Goal: Task Accomplishment & Management: Complete application form

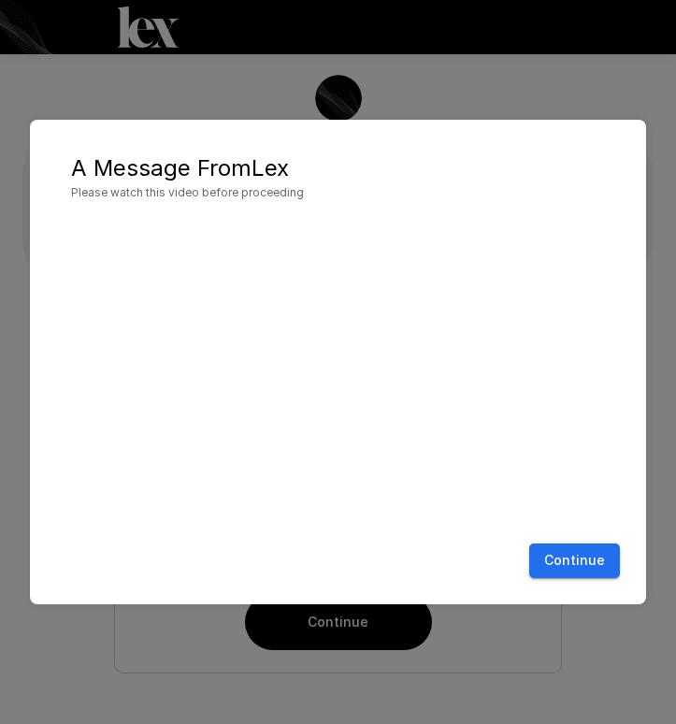
click at [539, 549] on button "Continue" at bounding box center [574, 560] width 91 height 35
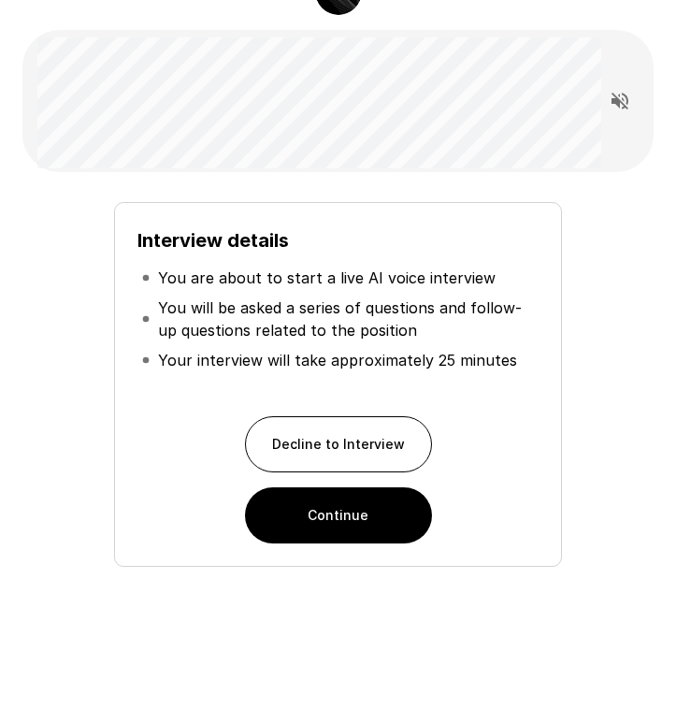
scroll to position [106, 0]
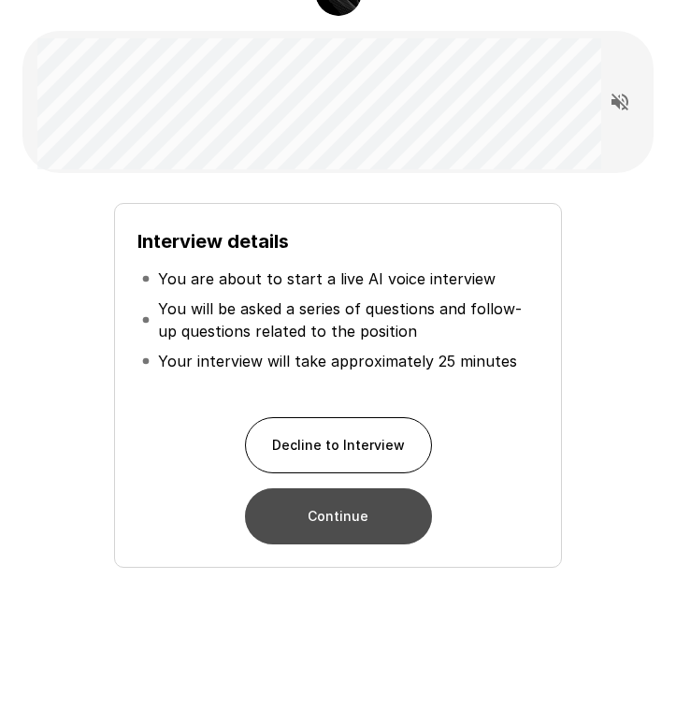
click at [344, 536] on button "Continue" at bounding box center [338, 516] width 187 height 56
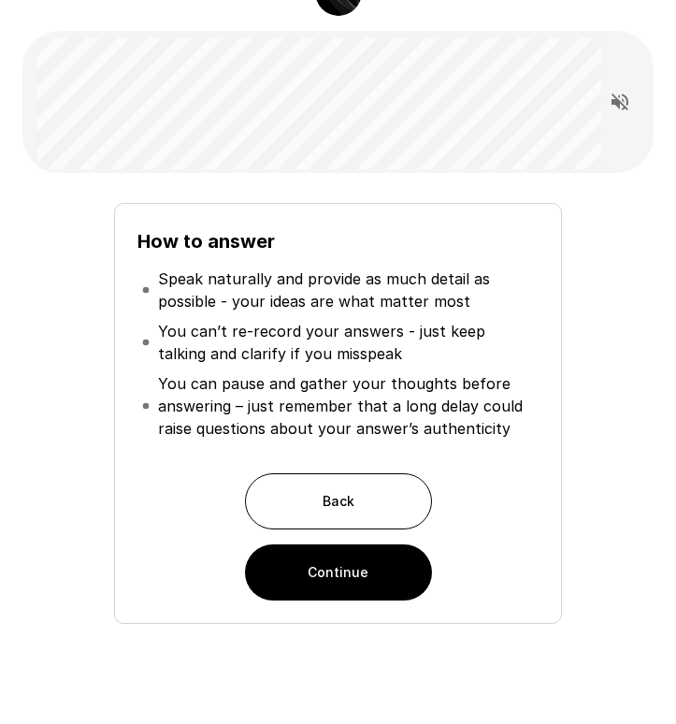
click at [338, 571] on button "Continue" at bounding box center [338, 572] width 187 height 56
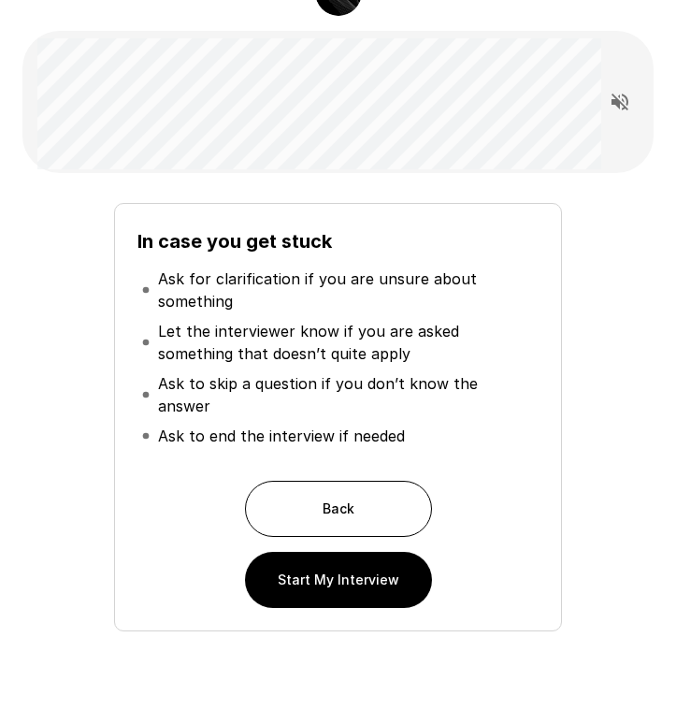
click at [277, 286] on p "Ask for clarification if you are unsure about something" at bounding box center [346, 289] width 376 height 45
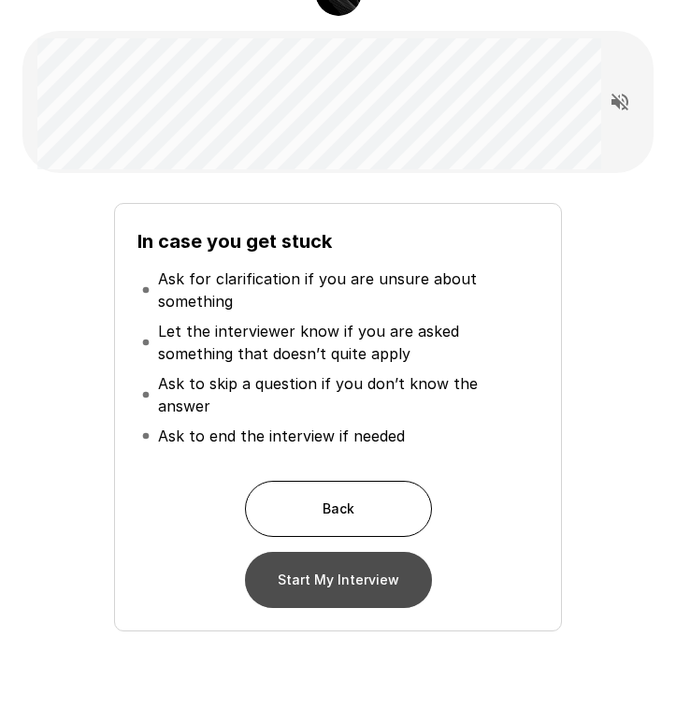
click at [294, 552] on button "Start My Interview" at bounding box center [338, 580] width 187 height 56
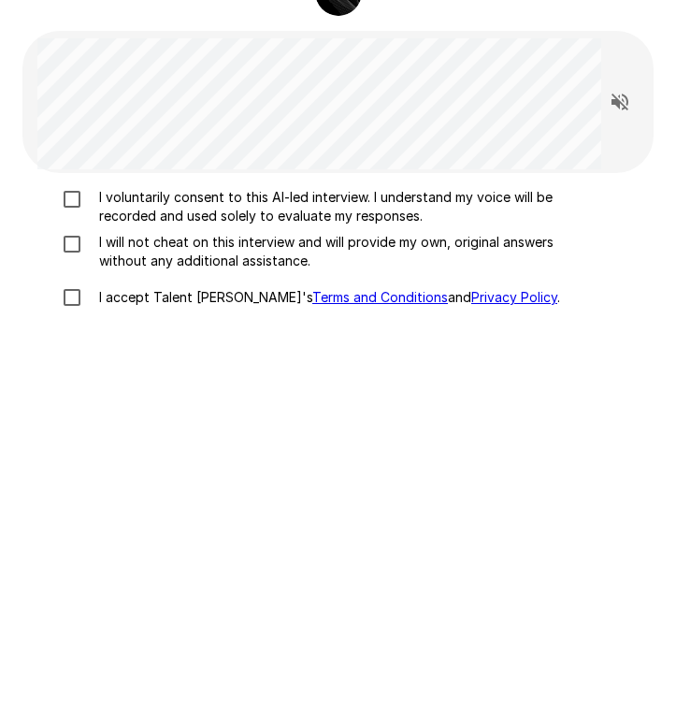
click at [125, 208] on p "I voluntarily consent to this AI-led interview. I understand my voice will be r…" at bounding box center [346, 206] width 509 height 37
click at [107, 255] on p "I will not cheat on this interview and will provide my own, original answers wi…" at bounding box center [346, 251] width 509 height 37
click at [93, 291] on p "I accept Talent Llama's Terms and Conditions and Privacy Policy ." at bounding box center [326, 297] width 468 height 19
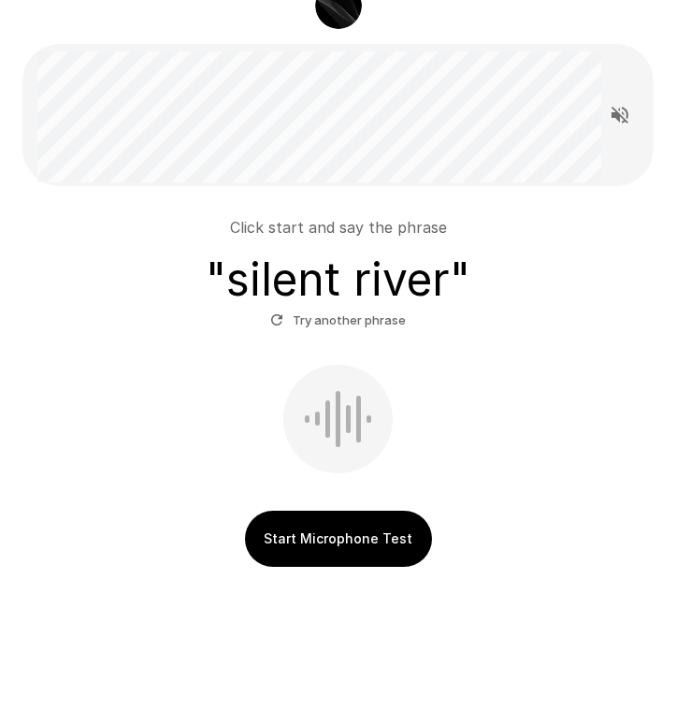
scroll to position [91, 0]
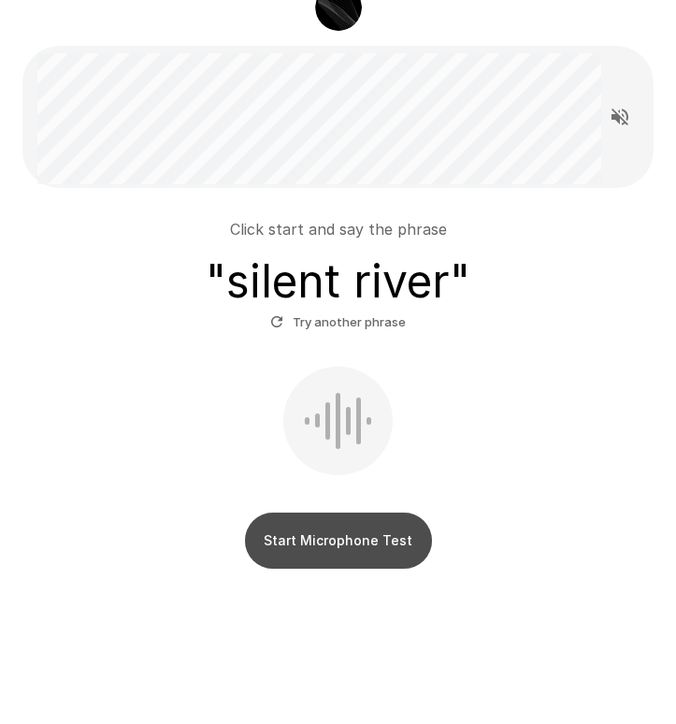
click at [270, 554] on button "Start Microphone Test" at bounding box center [338, 540] width 187 height 56
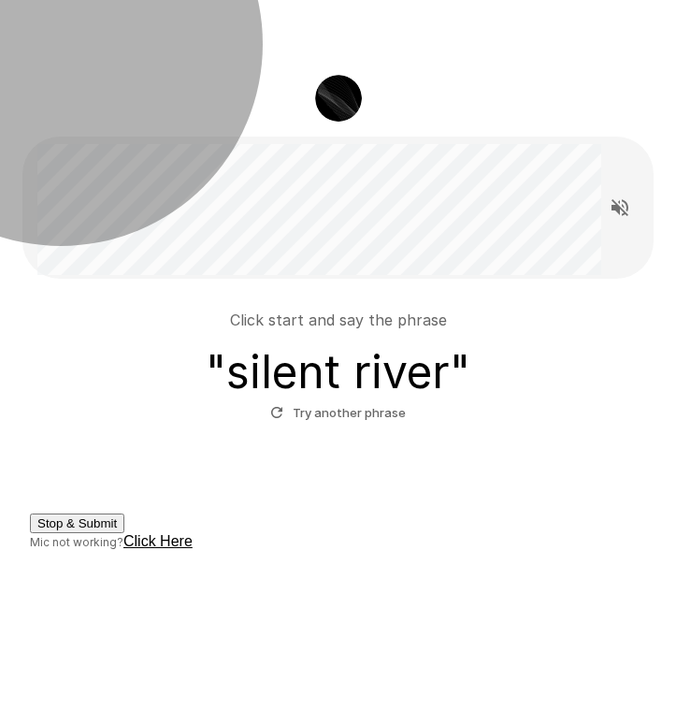
click at [124, 533] on button "Stop & Submit" at bounding box center [77, 523] width 94 height 20
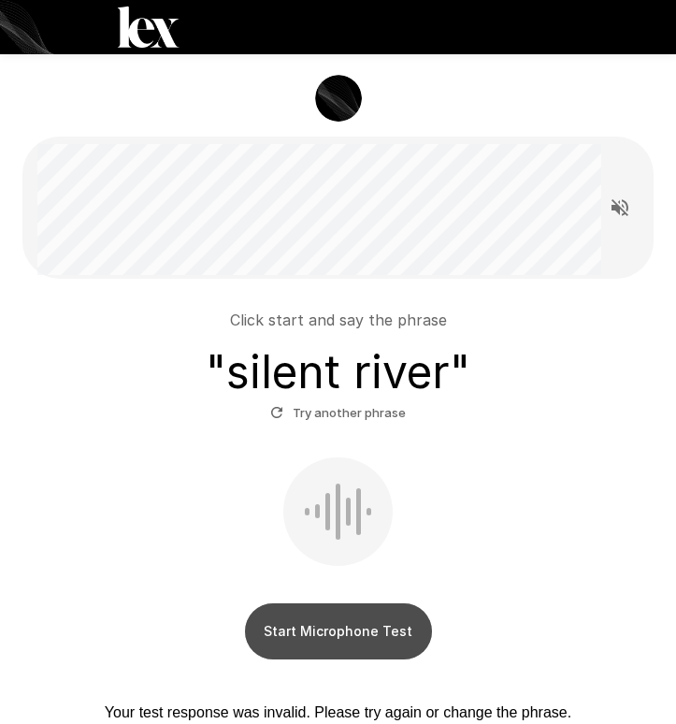
click at [299, 617] on button "Start Microphone Test" at bounding box center [338, 631] width 187 height 56
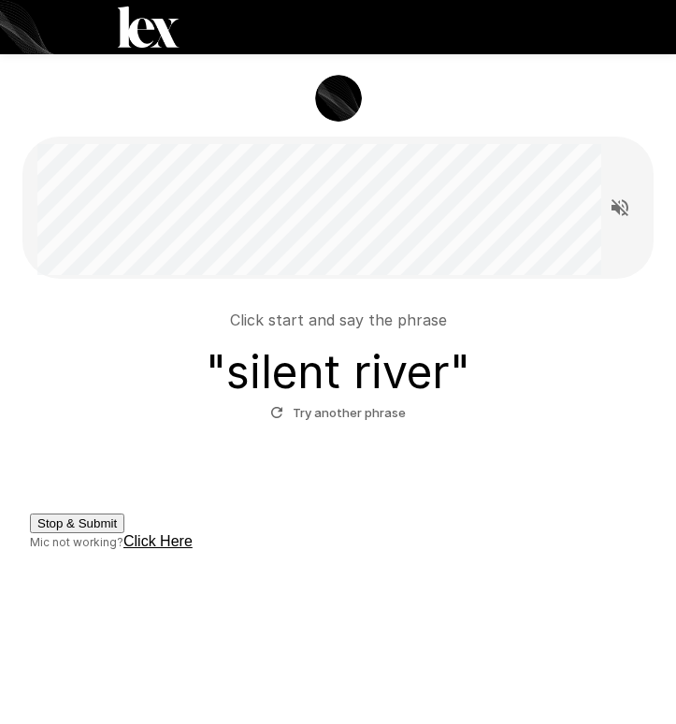
click at [124, 533] on button "Stop & Submit" at bounding box center [77, 523] width 94 height 20
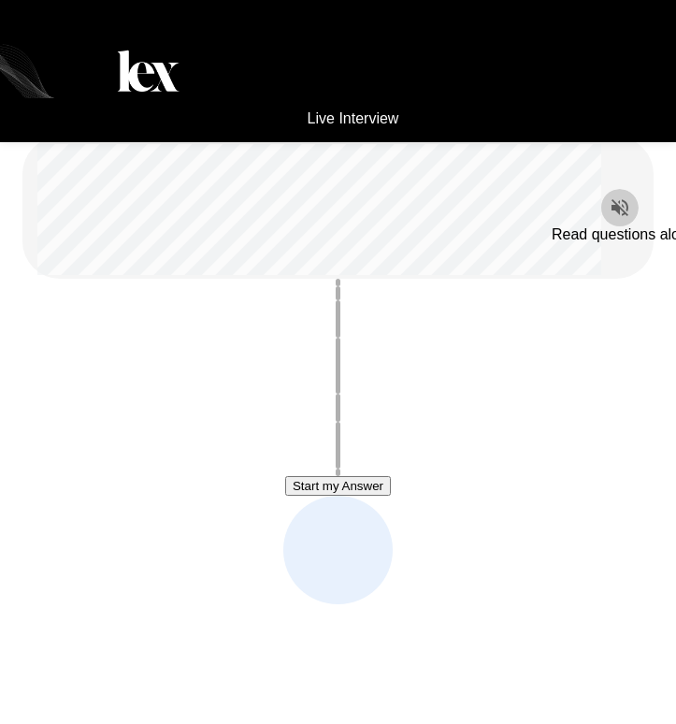
click at [603, 208] on icon "Read questions aloud" at bounding box center [619, 207] width 17 height 17
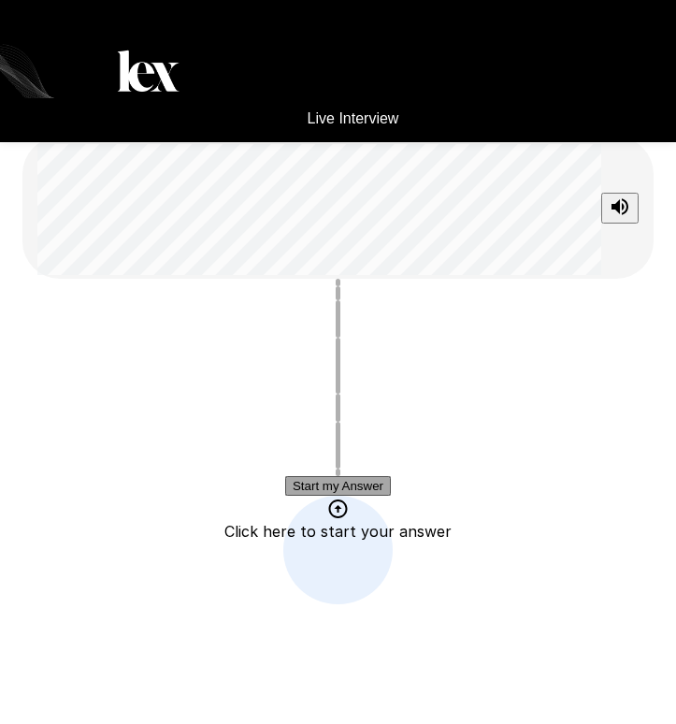
click at [387, 495] on button "Start my Answer" at bounding box center [338, 486] width 106 height 20
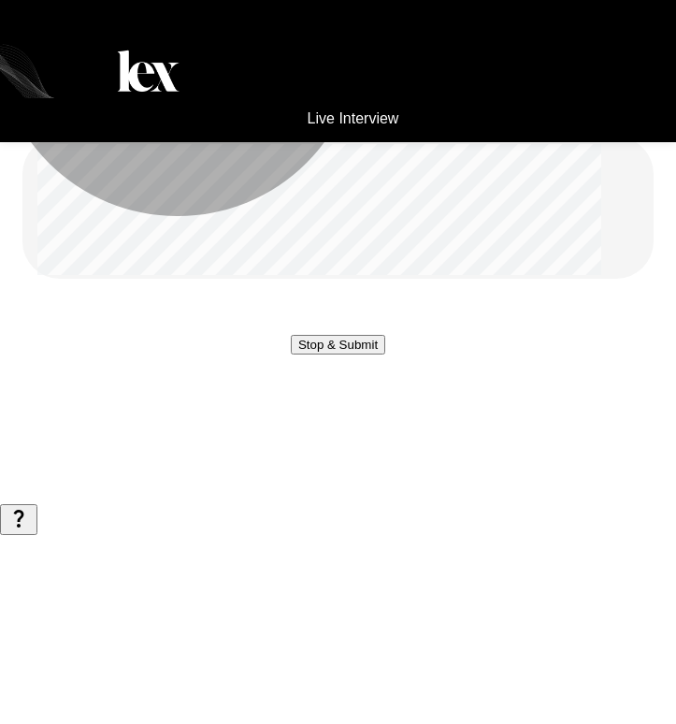
click at [385, 354] on button "Stop & Submit" at bounding box center [338, 345] width 94 height 20
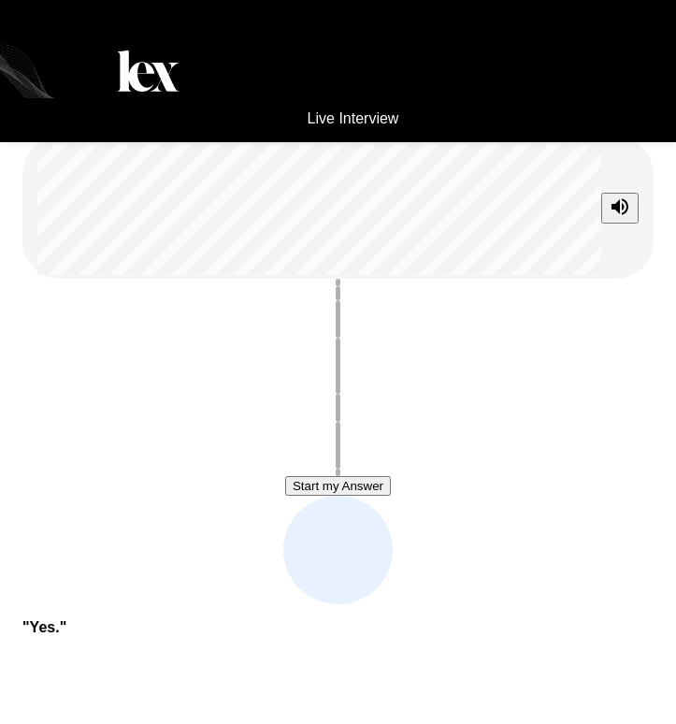
click at [345, 487] on button "Start my Answer" at bounding box center [338, 486] width 106 height 20
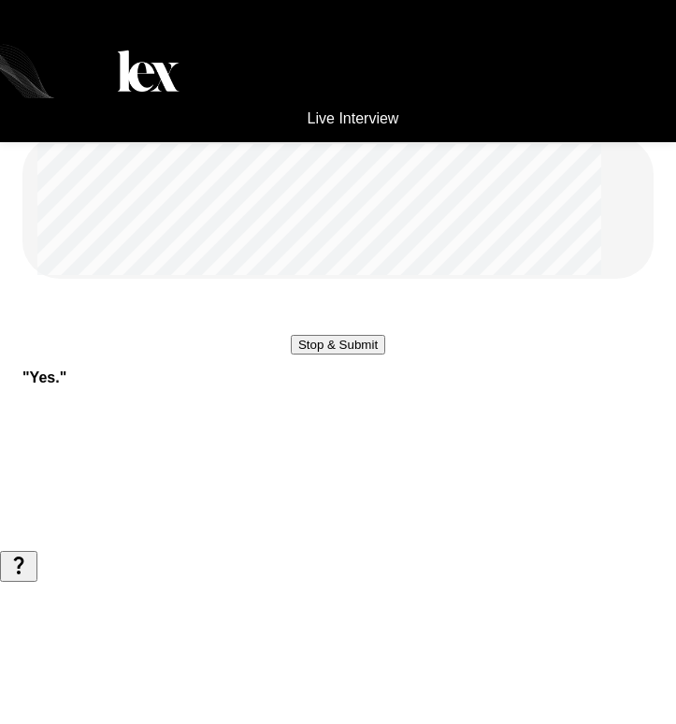
click at [345, 354] on button "Stop & Submit" at bounding box center [338, 345] width 94 height 20
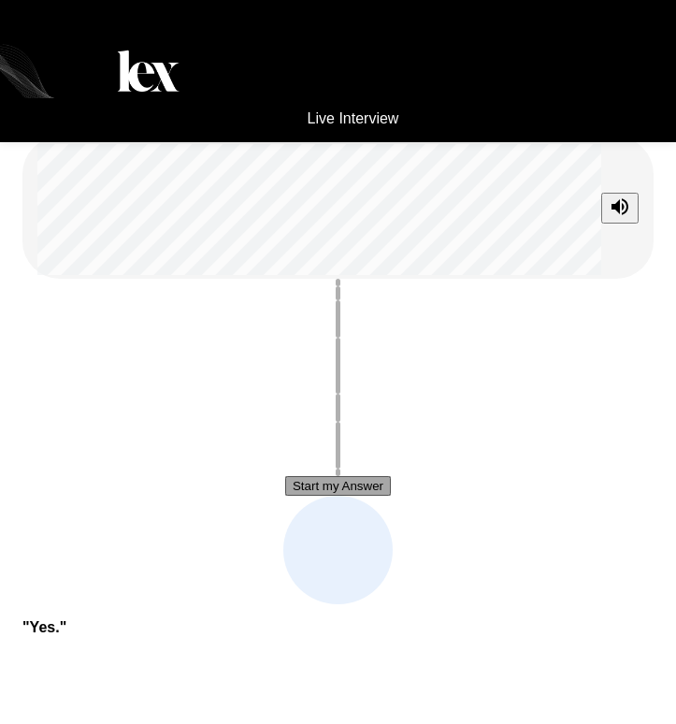
click at [328, 495] on button "Start my Answer" at bounding box center [338, 486] width 106 height 20
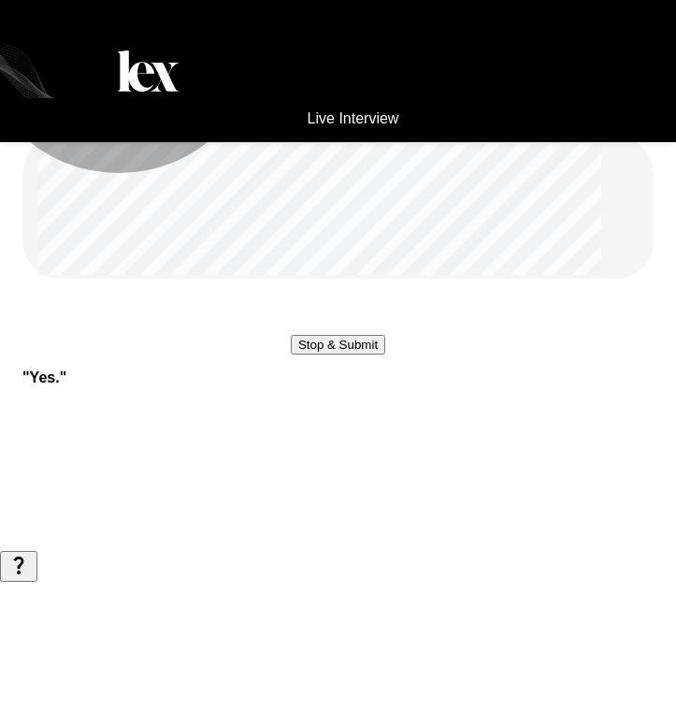
click at [328, 354] on button "Stop & Submit" at bounding box center [338, 345] width 94 height 20
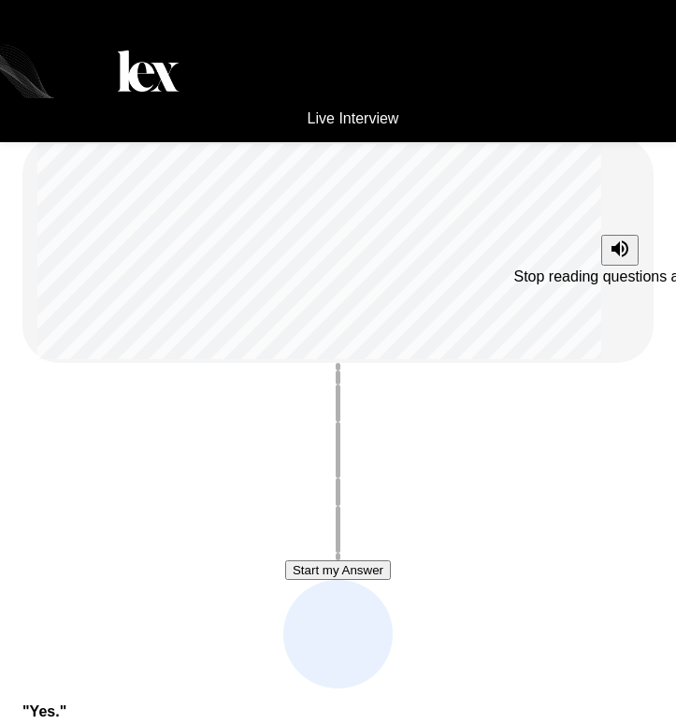
click at [603, 252] on icon "Stop reading questions aloud" at bounding box center [619, 248] width 17 height 17
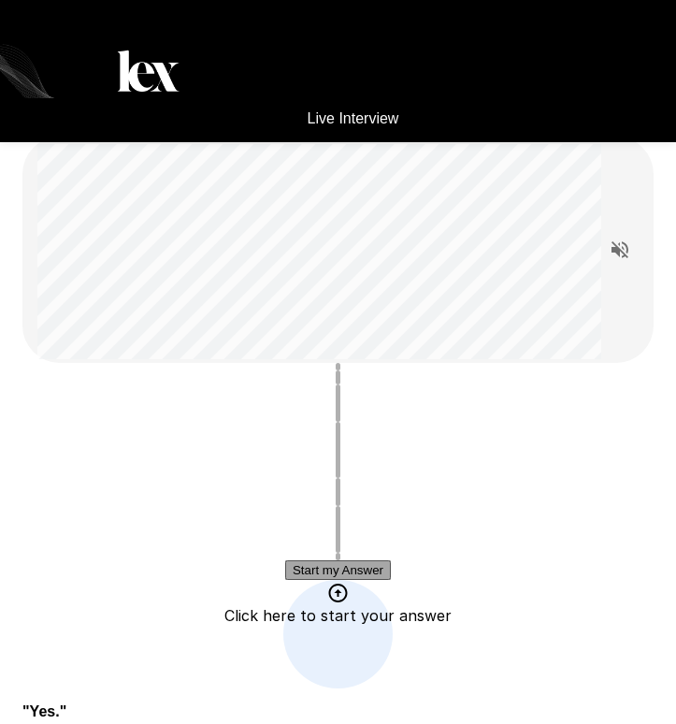
click at [344, 580] on button "Start my Answer" at bounding box center [338, 570] width 106 height 20
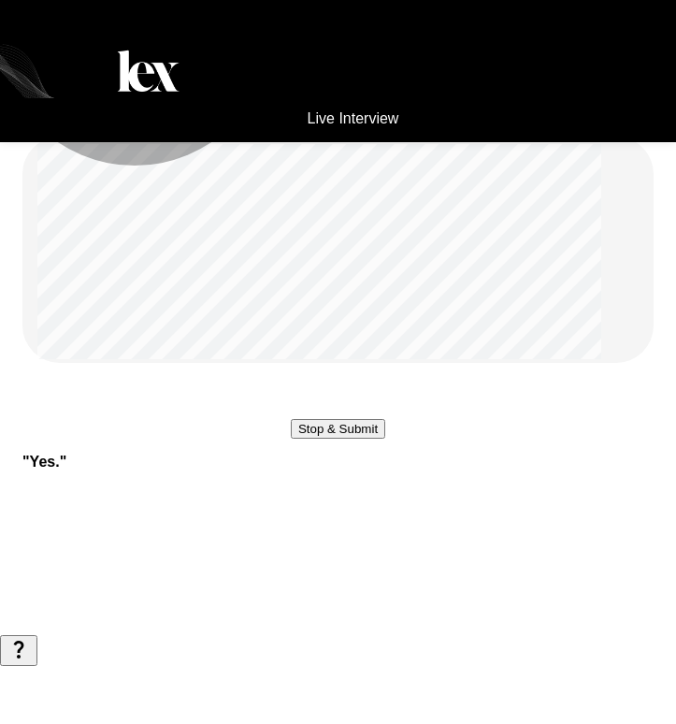
click at [344, 438] on button "Stop & Submit" at bounding box center [338, 429] width 94 height 20
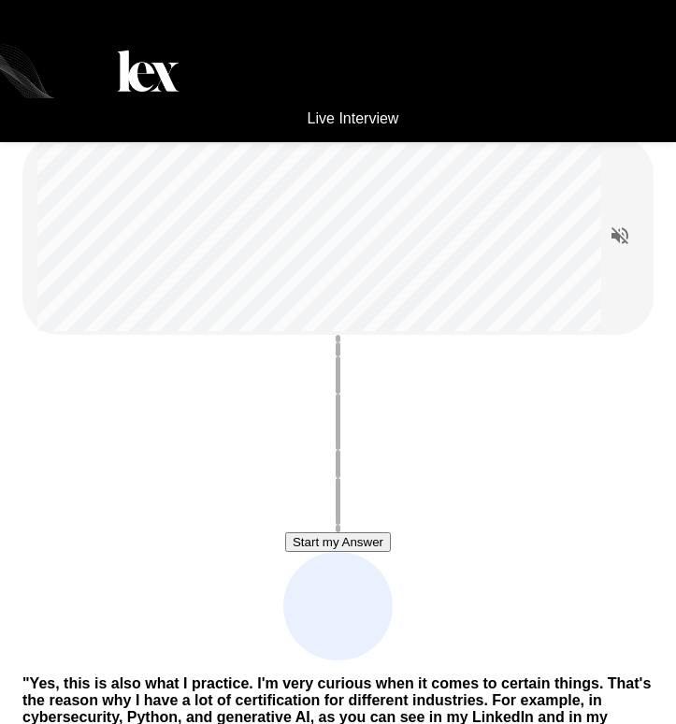
click at [318, 544] on button "Start my Answer" at bounding box center [338, 542] width 106 height 20
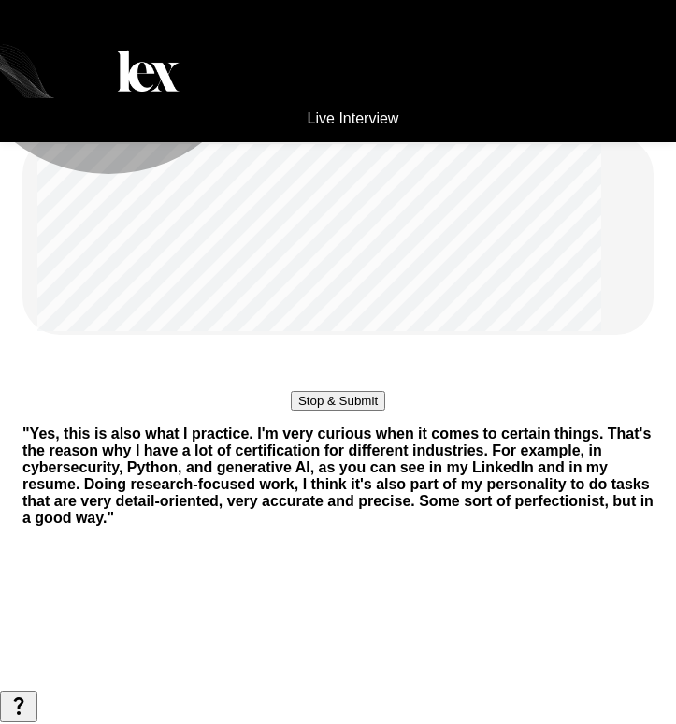
click at [318, 410] on button "Stop & Submit" at bounding box center [338, 401] width 94 height 20
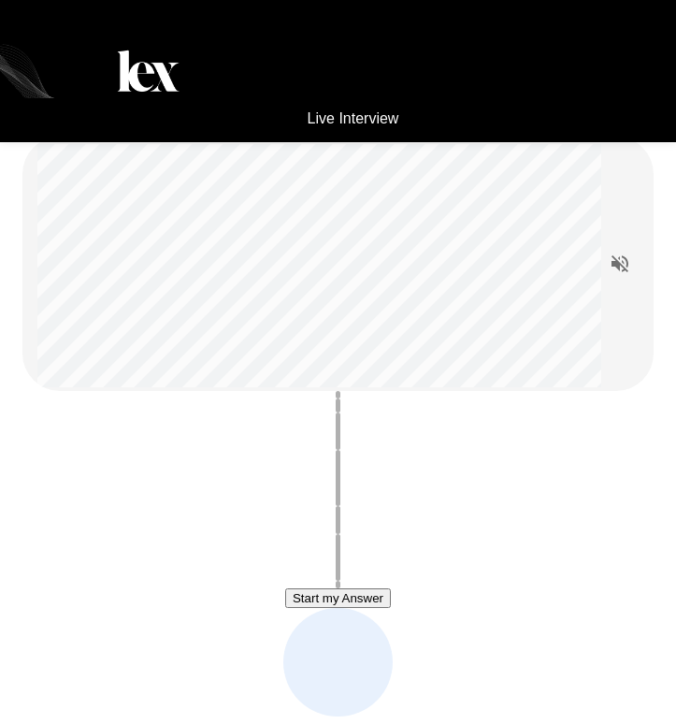
click at [301, 604] on button "Start my Answer" at bounding box center [338, 598] width 106 height 20
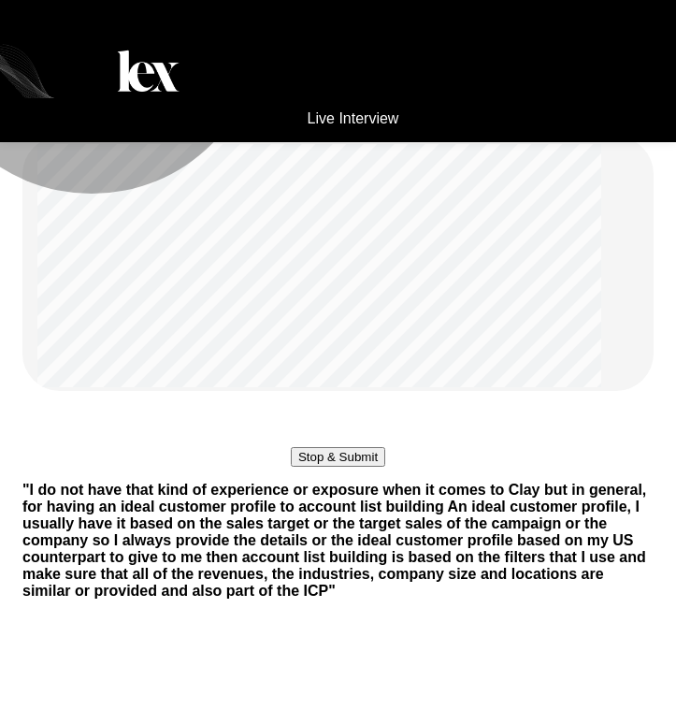
click at [301, 466] on button "Stop & Submit" at bounding box center [338, 457] width 94 height 20
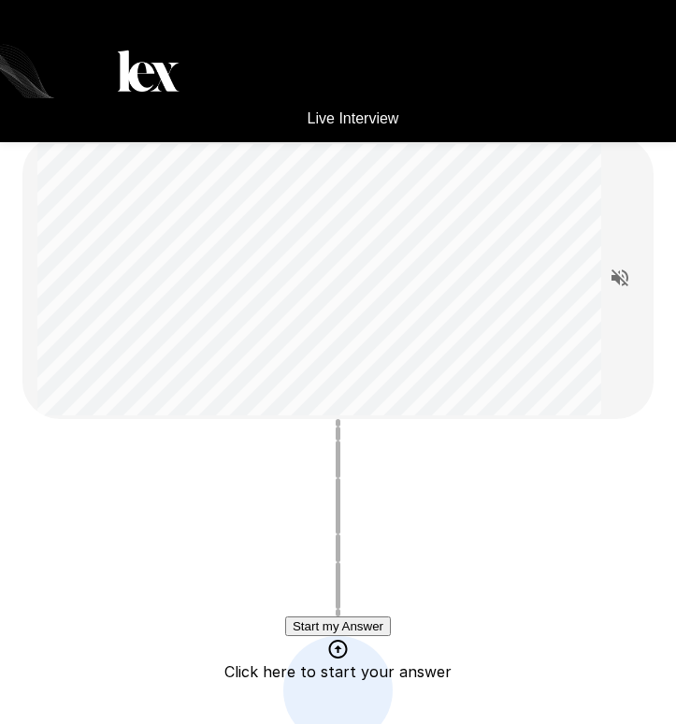
click at [322, 629] on button "Start my Answer" at bounding box center [338, 626] width 106 height 20
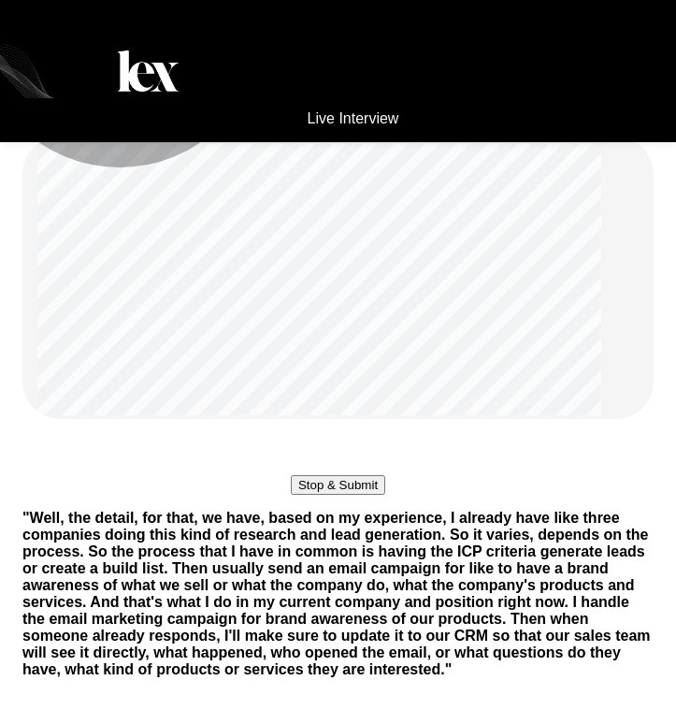
click at [329, 494] on button "Stop & Submit" at bounding box center [338, 485] width 94 height 20
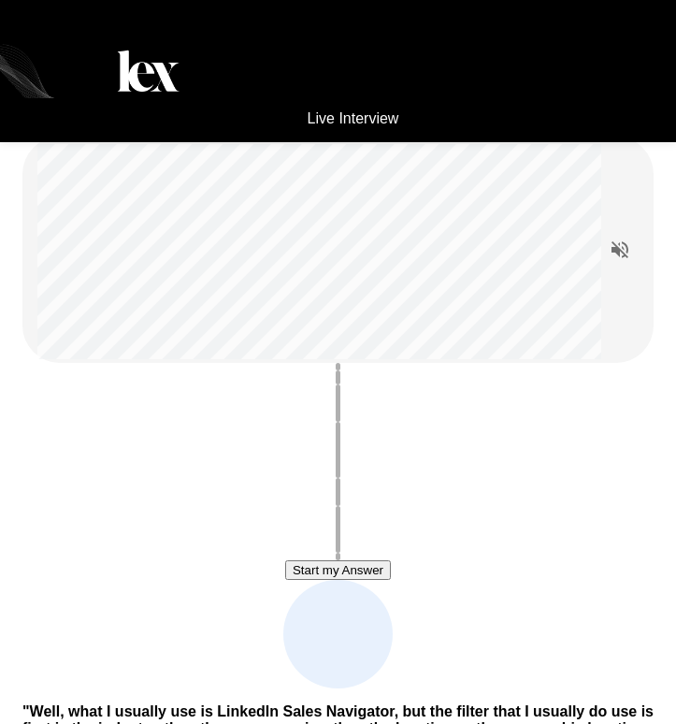
click at [296, 563] on button "Start my Answer" at bounding box center [338, 570] width 106 height 20
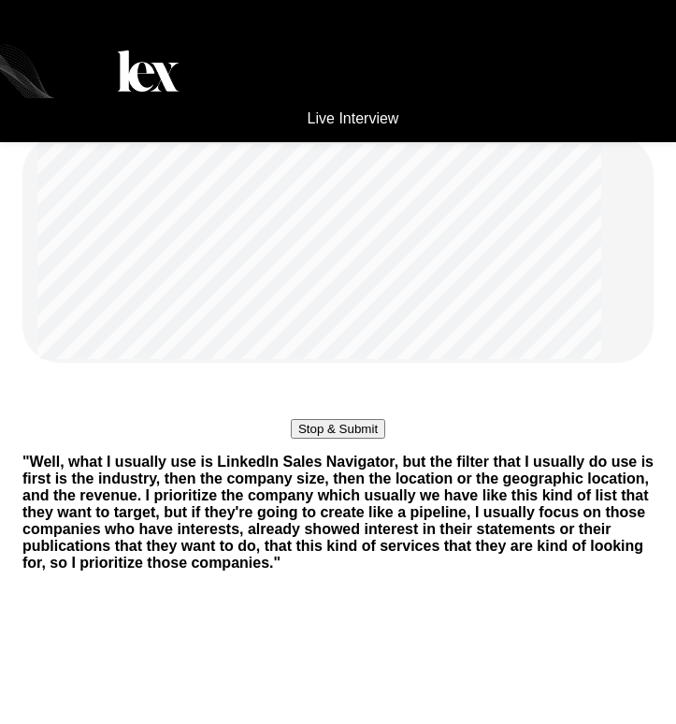
click at [296, 438] on button "Stop & Submit" at bounding box center [338, 429] width 94 height 20
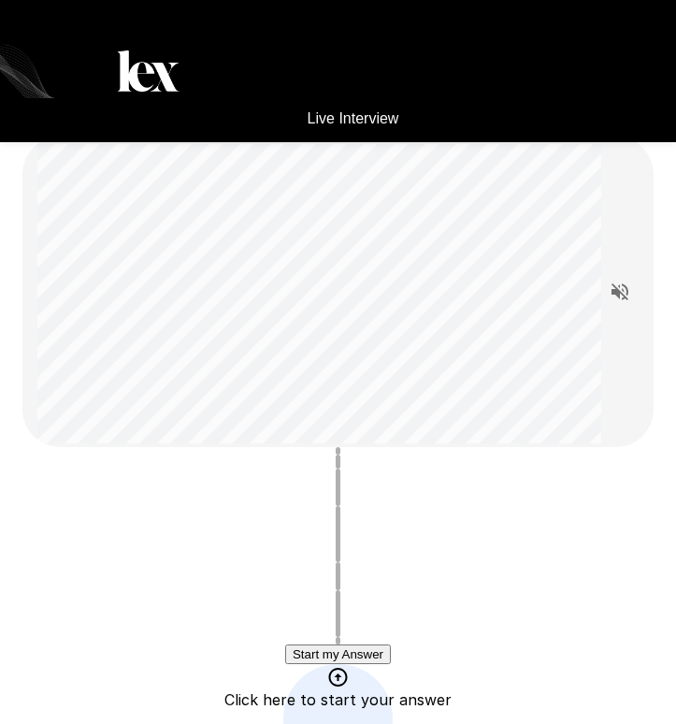
click at [368, 658] on button "Start my Answer" at bounding box center [338, 654] width 106 height 20
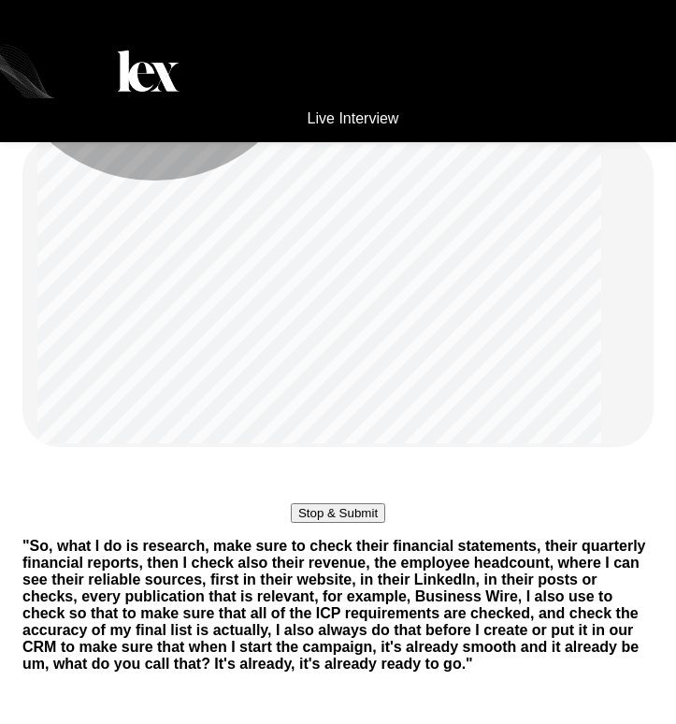
click at [364, 523] on button "Stop & Submit" at bounding box center [338, 513] width 94 height 20
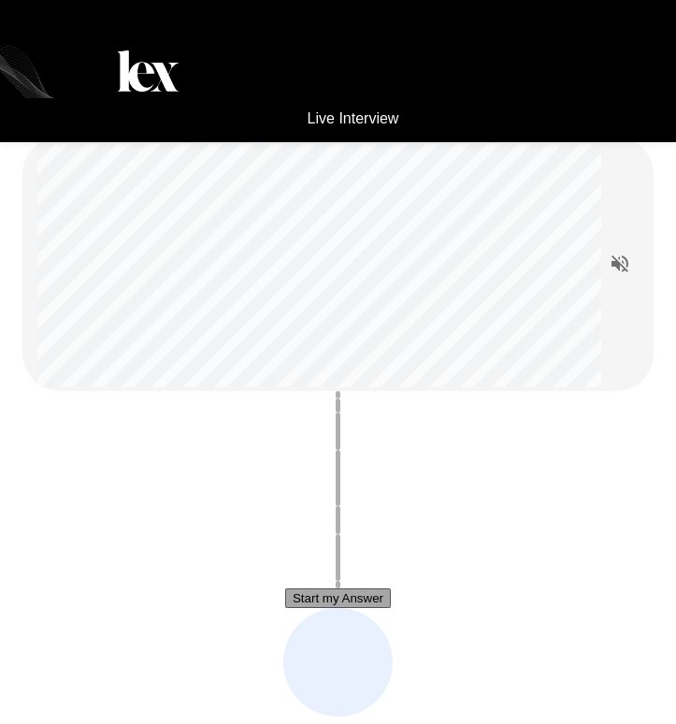
click at [322, 607] on button "Start my Answer" at bounding box center [338, 598] width 106 height 20
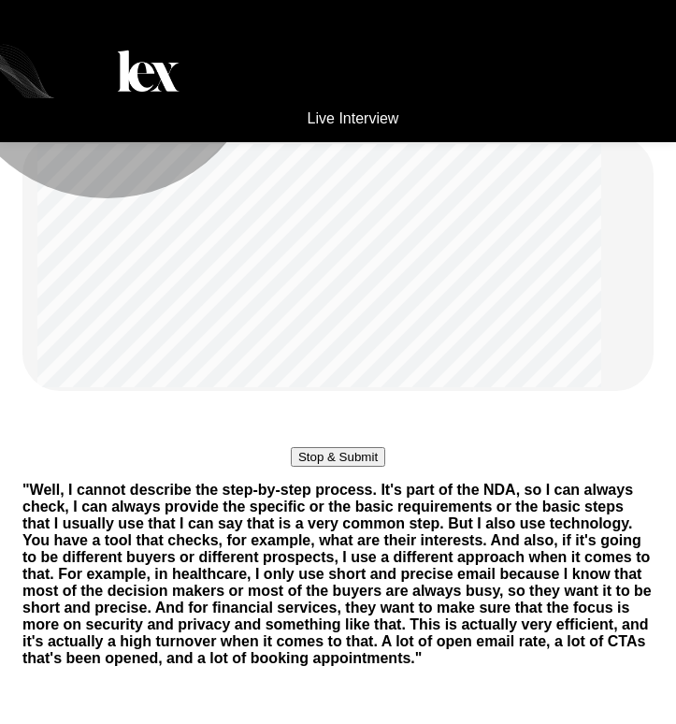
click at [316, 466] on button "Stop & Submit" at bounding box center [338, 457] width 94 height 20
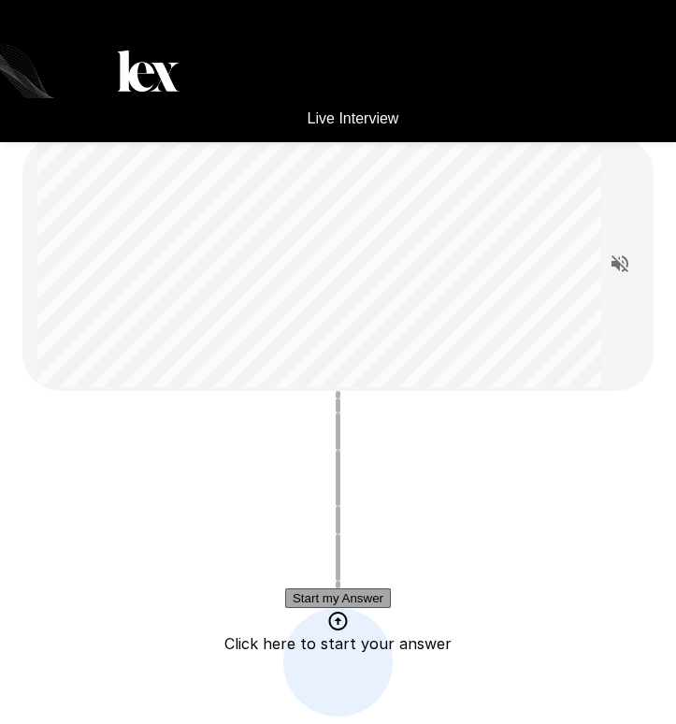
click at [300, 588] on button "Start my Answer" at bounding box center [338, 598] width 106 height 20
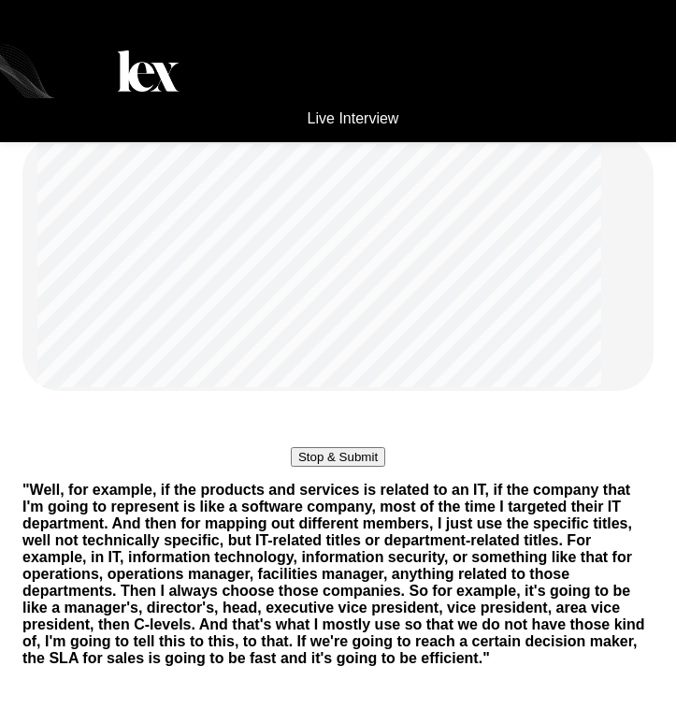
click at [351, 466] on button "Stop & Submit" at bounding box center [338, 457] width 94 height 20
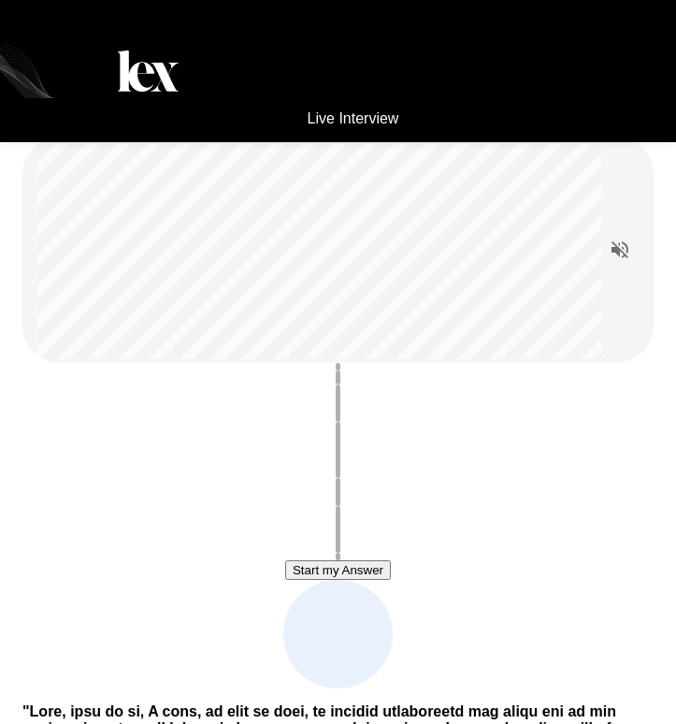
click at [305, 566] on button "Start my Answer" at bounding box center [338, 570] width 106 height 20
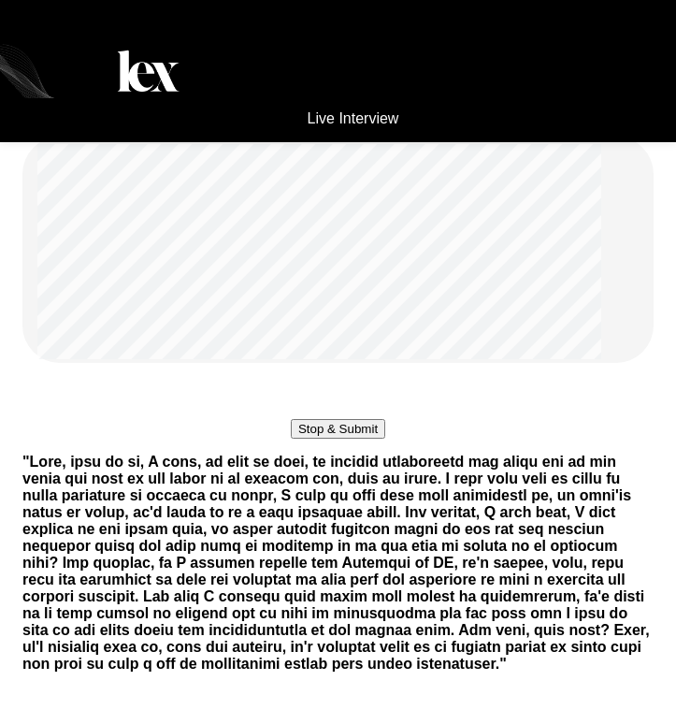
click at [352, 628] on div "Stop & Submit " "" at bounding box center [338, 418] width 676 height 837
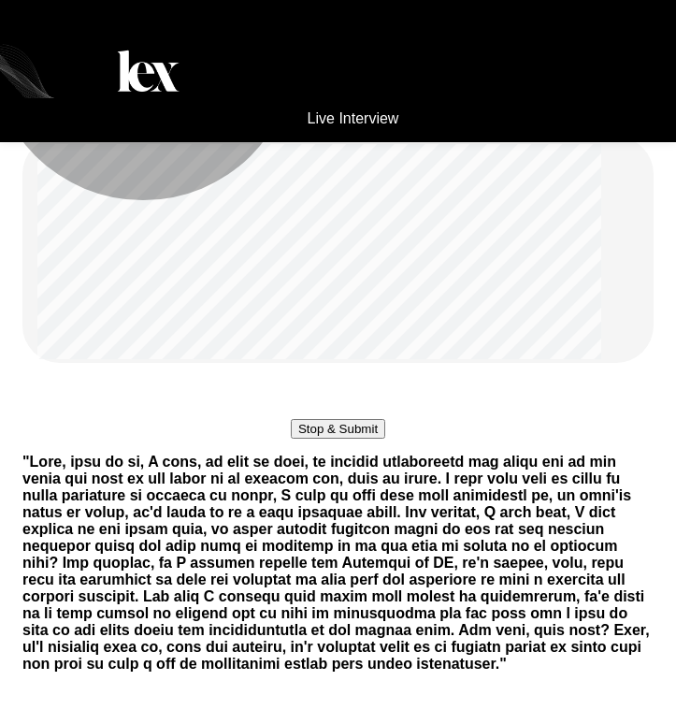
click at [352, 438] on button "Stop & Submit" at bounding box center [338, 429] width 94 height 20
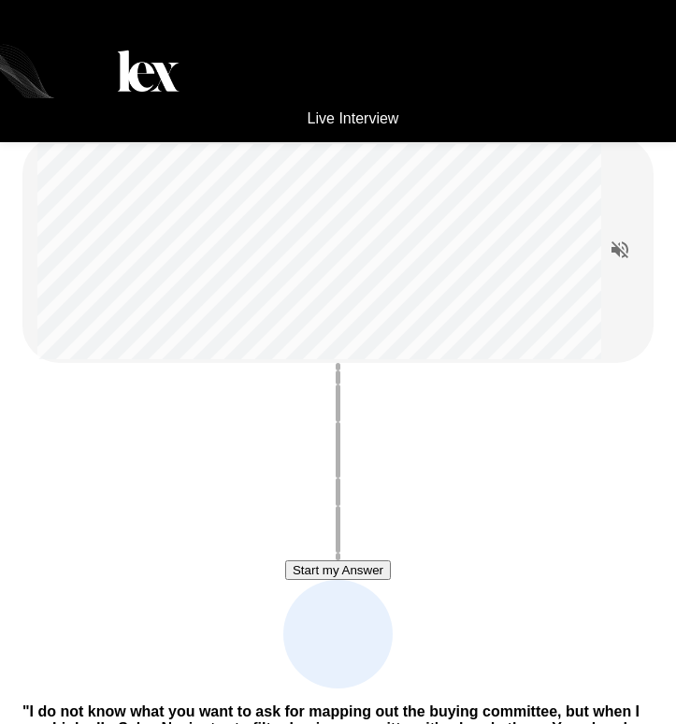
click at [343, 580] on button "Start my Answer" at bounding box center [338, 570] width 106 height 20
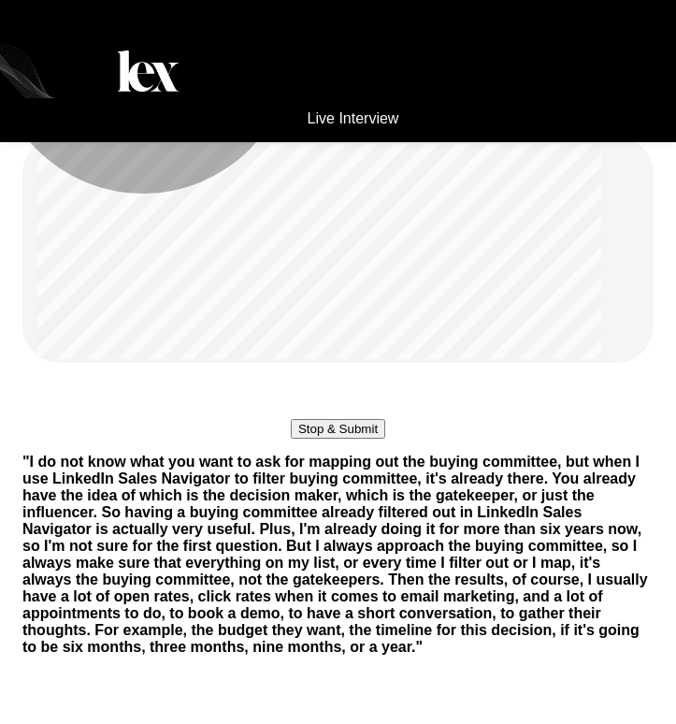
click at [352, 438] on button "Stop & Submit" at bounding box center [338, 429] width 94 height 20
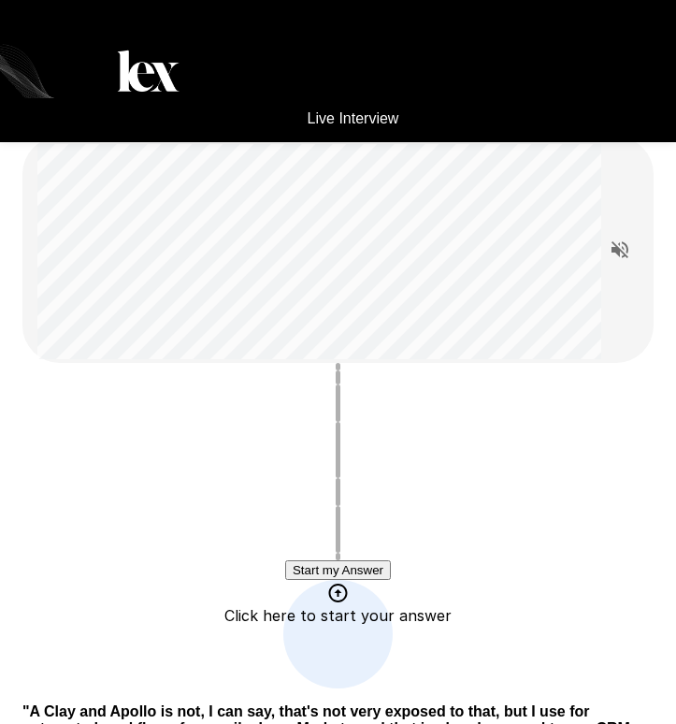
click at [339, 573] on button "Start my Answer" at bounding box center [338, 570] width 106 height 20
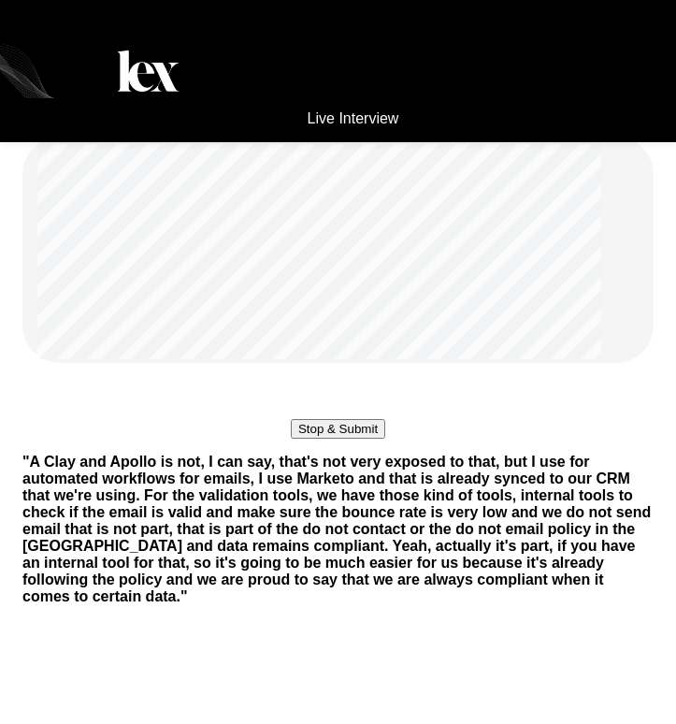
click at [365, 438] on div "Stop & Submit" at bounding box center [338, 401] width 94 height 76
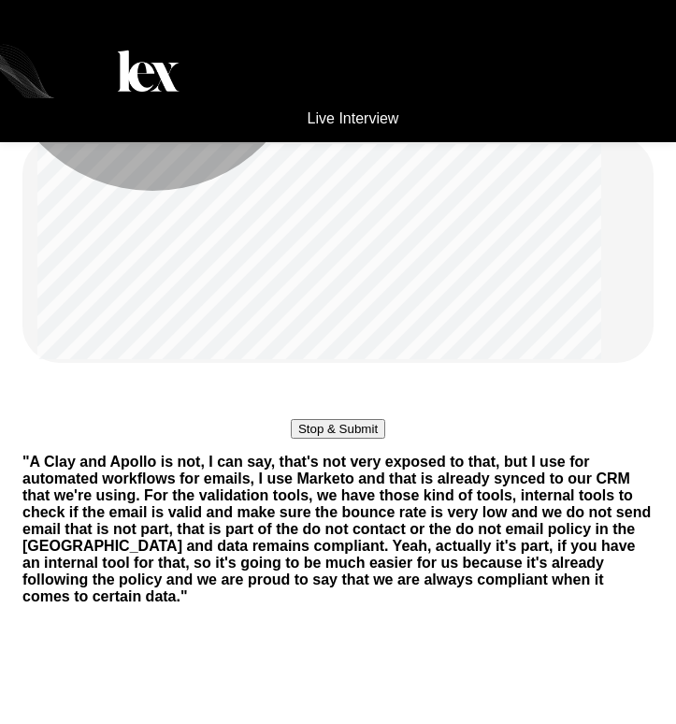
click at [362, 438] on button "Stop & Submit" at bounding box center [338, 429] width 94 height 20
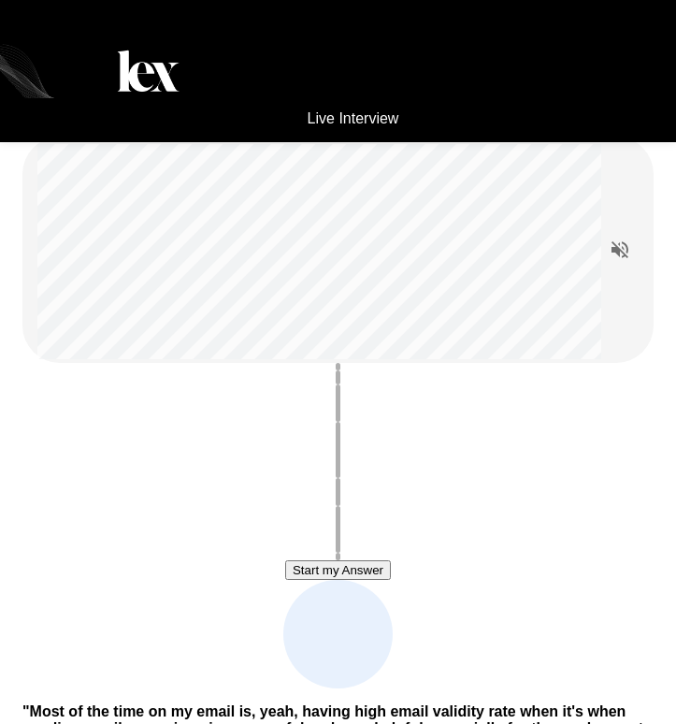
click at [362, 580] on button "Start my Answer" at bounding box center [338, 570] width 106 height 20
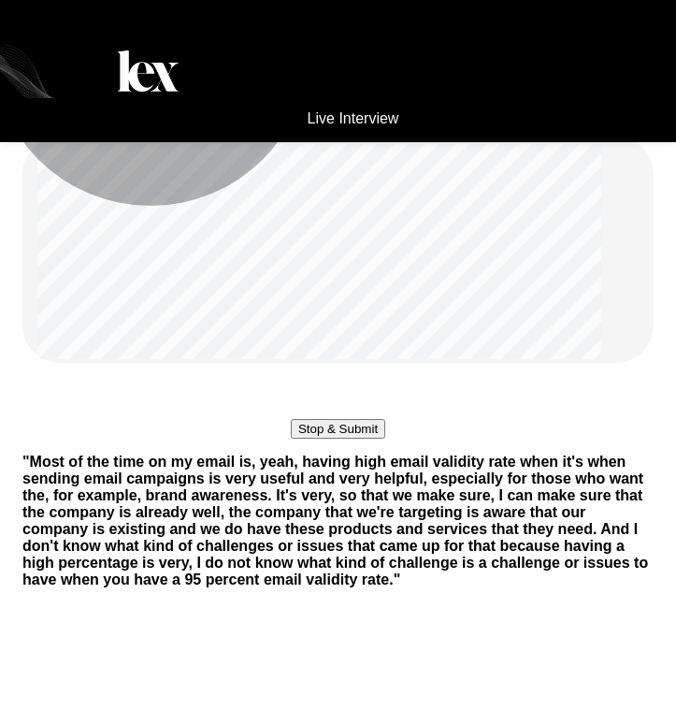
click at [360, 438] on button "Stop & Submit" at bounding box center [338, 429] width 94 height 20
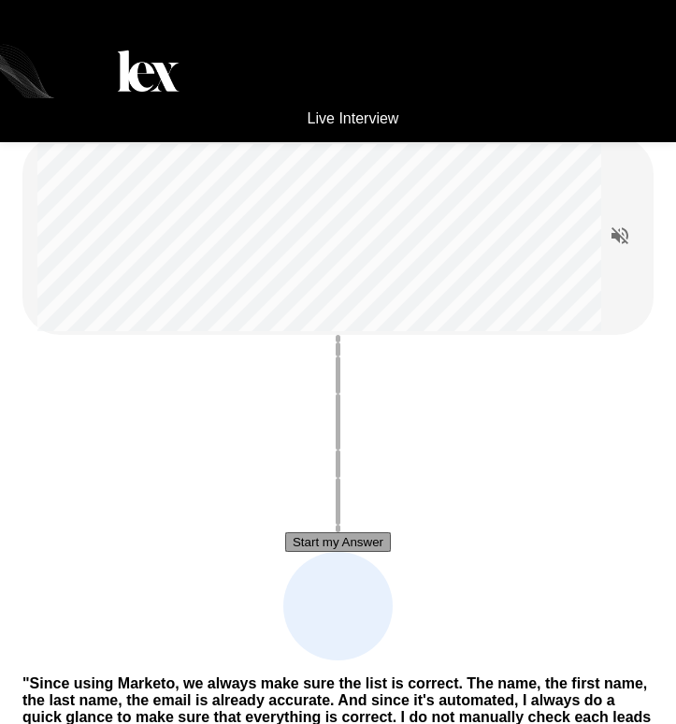
click at [360, 552] on button "Start my Answer" at bounding box center [338, 542] width 106 height 20
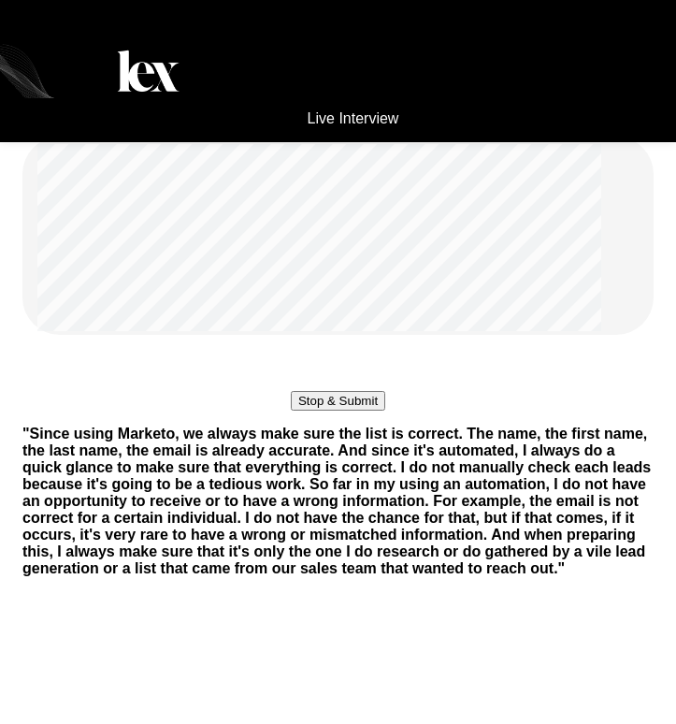
click at [360, 410] on button "Stop & Submit" at bounding box center [338, 401] width 94 height 20
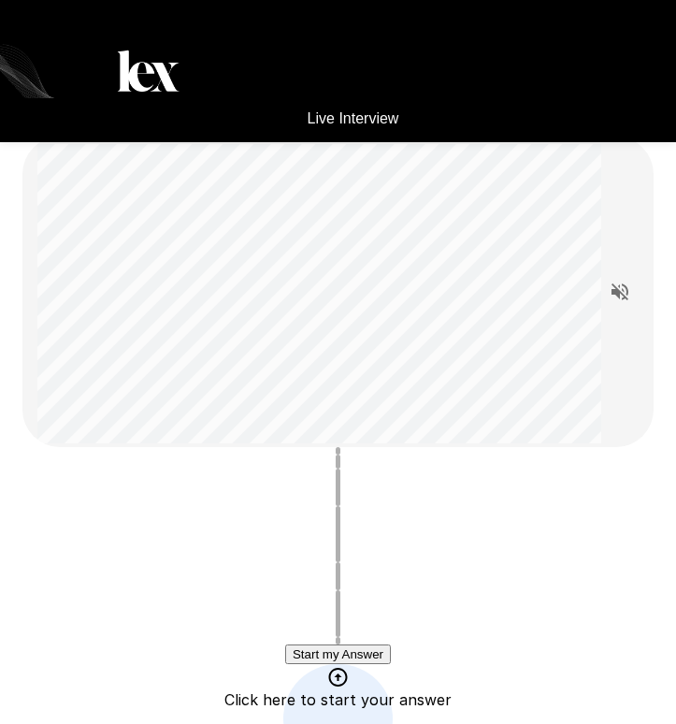
click at [391, 664] on button "Start my Answer" at bounding box center [338, 654] width 106 height 20
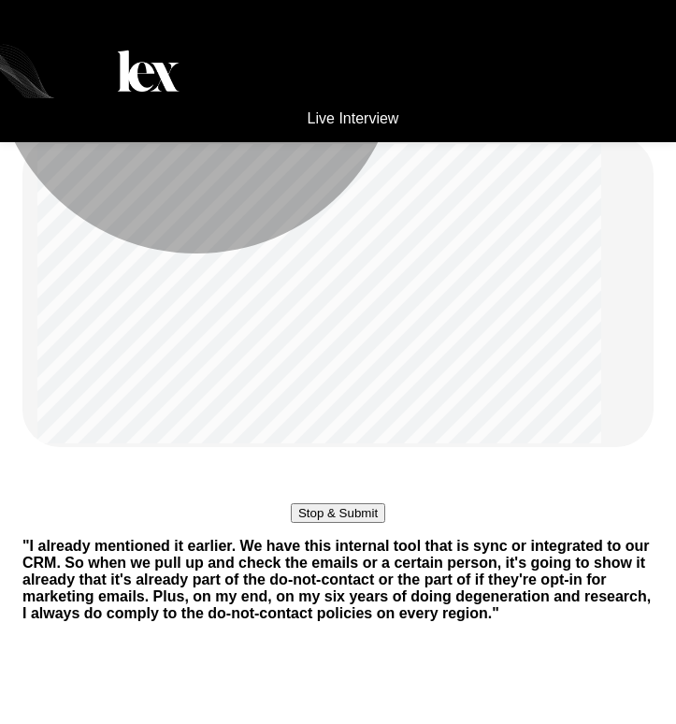
click at [385, 523] on button "Stop & Submit" at bounding box center [338, 513] width 94 height 20
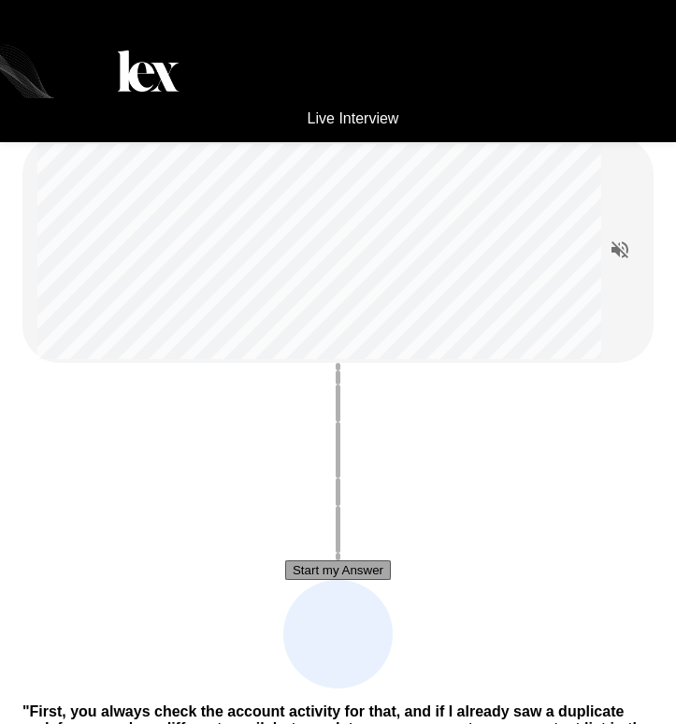
click at [297, 580] on button "Start my Answer" at bounding box center [338, 570] width 106 height 20
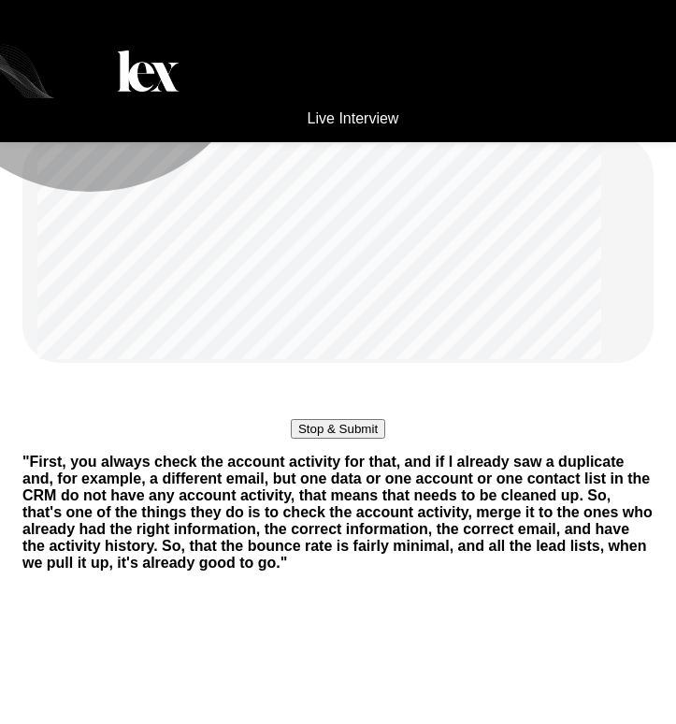
click at [299, 438] on button "Stop & Submit" at bounding box center [338, 429] width 94 height 20
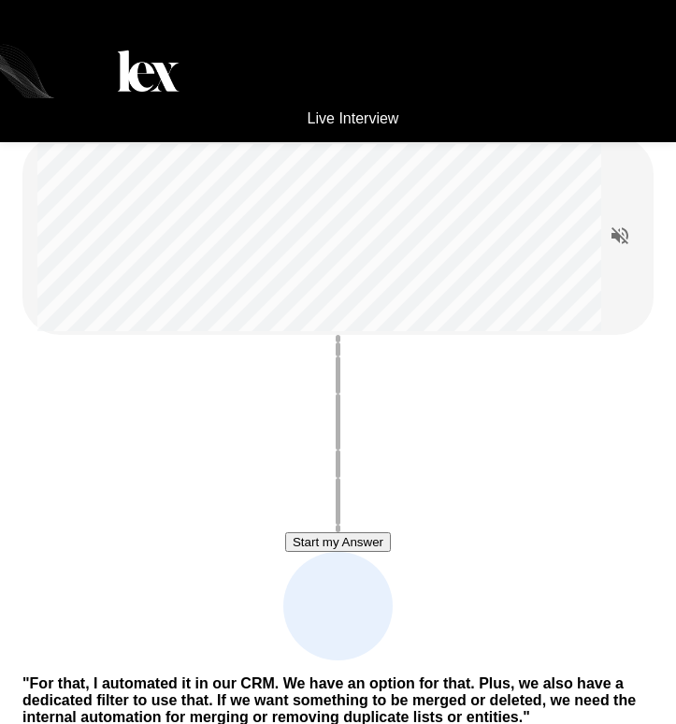
click at [299, 552] on button "Start my Answer" at bounding box center [338, 542] width 106 height 20
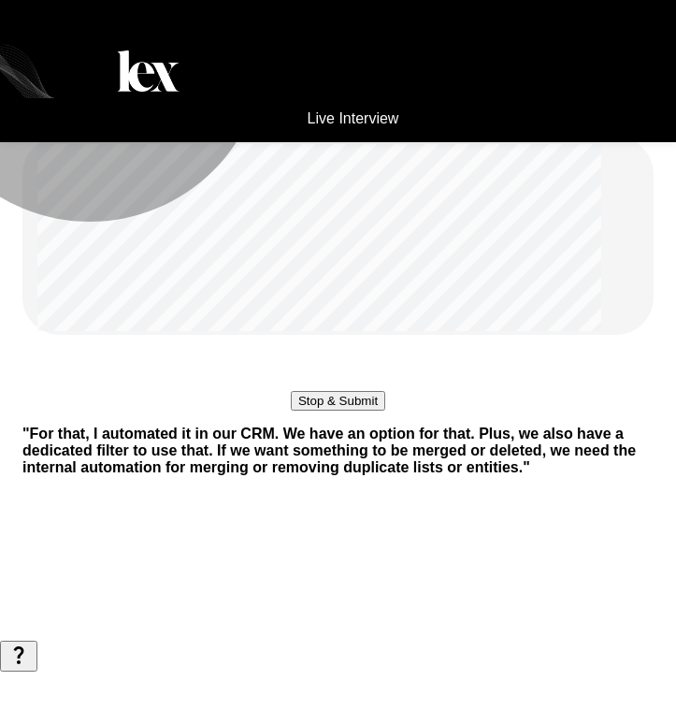
click at [299, 410] on button "Stop & Submit" at bounding box center [338, 401] width 94 height 20
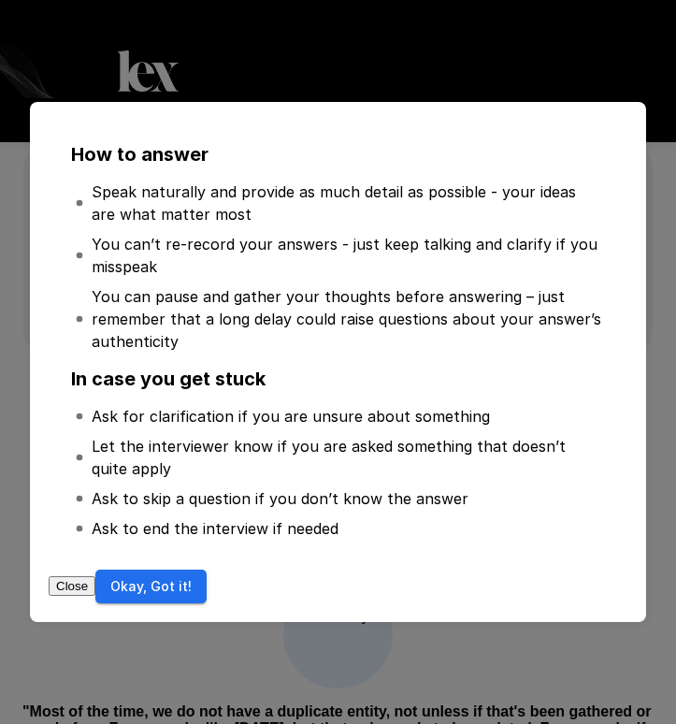
click at [591, 604] on div "Close Okay, Got it!" at bounding box center [338, 586] width 579 height 35
click at [207, 595] on button "Okay, Got it!" at bounding box center [150, 586] width 111 height 35
